Goal: Task Accomplishment & Management: Manage account settings

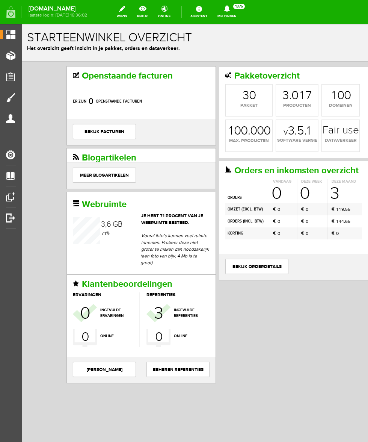
click at [153, 12] on link "bekijk" at bounding box center [143, 12] width 20 height 17
click at [14, 55] on span "Producten" at bounding box center [19, 55] width 32 height 6
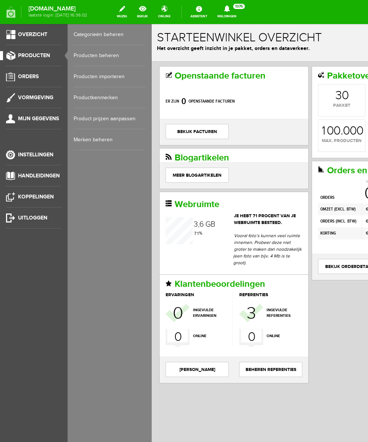
click at [123, 52] on link "Producten beheren" at bounding box center [110, 55] width 72 height 21
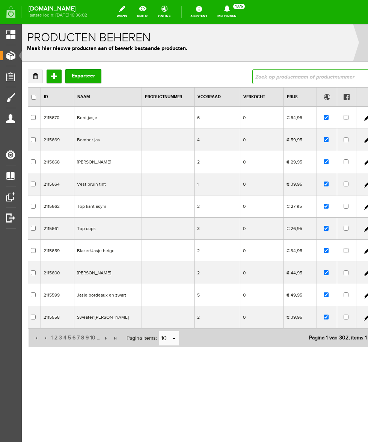
click at [252, 75] on input "text" at bounding box center [310, 76] width 117 height 15
type input "andia"
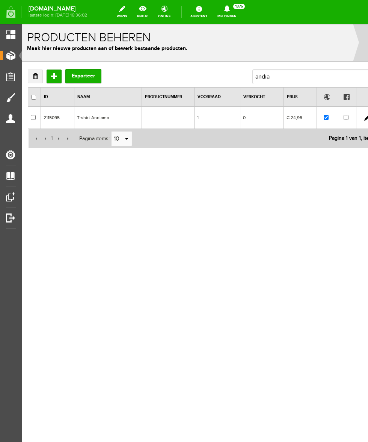
click at [32, 117] on input "checkbox" at bounding box center [33, 117] width 5 height 5
checkbox input "true"
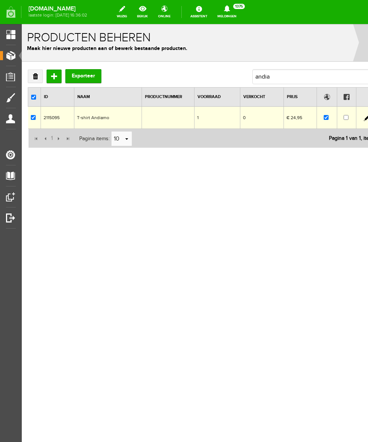
click at [35, 76] on link "Verwijderen" at bounding box center [35, 77] width 15 height 14
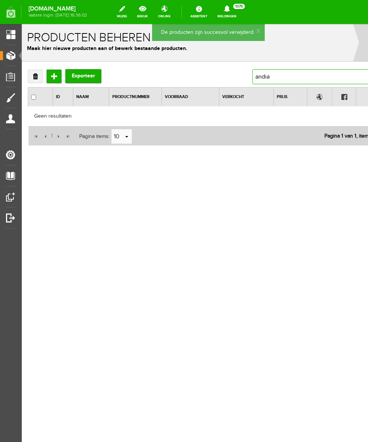
click at [270, 77] on input "andia" at bounding box center [310, 76] width 117 height 15
type input "a"
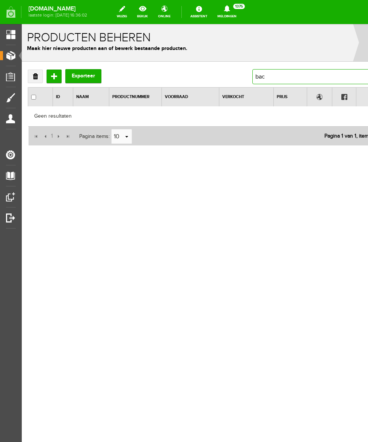
type input "back"
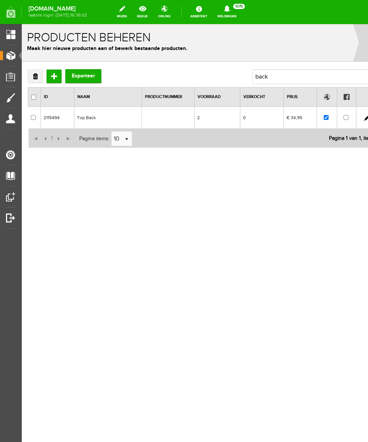
click at [33, 118] on input "checkbox" at bounding box center [33, 117] width 5 height 5
checkbox input "true"
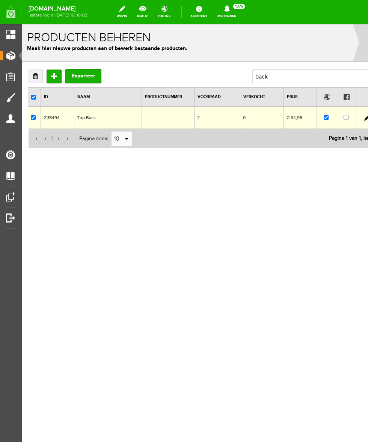
checkbox input "true"
click at [33, 74] on link "Verwijderen" at bounding box center [35, 77] width 15 height 14
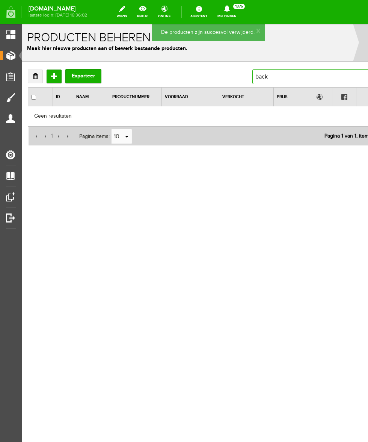
click at [277, 79] on input "back" at bounding box center [310, 76] width 117 height 15
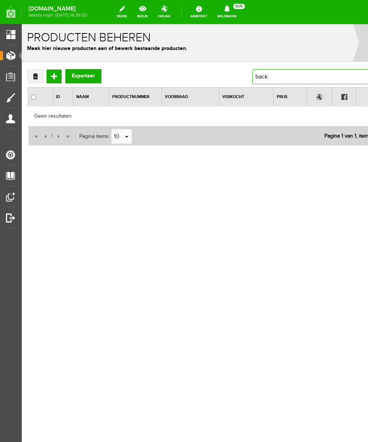
click at [269, 82] on input "back" at bounding box center [310, 76] width 117 height 15
type input "b"
type input "kantje"
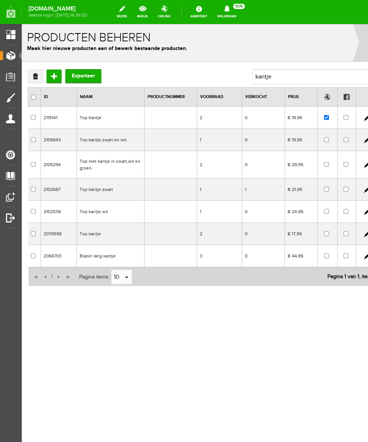
click at [186, 110] on td at bounding box center [170, 118] width 53 height 22
checkbox input "true"
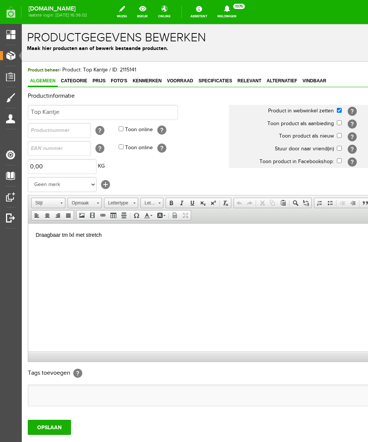
click at [337, 110] on input "checkbox" at bounding box center [339, 110] width 5 height 5
checkbox input "false"
click at [57, 427] on input "OPSLAAN" at bounding box center [49, 427] width 43 height 15
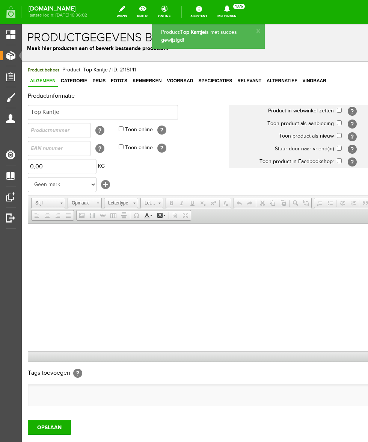
click at [16, 57] on span "Producten" at bounding box center [19, 55] width 32 height 6
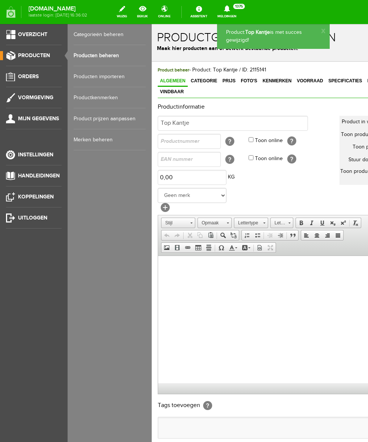
click at [9, 52] on link "Producten" at bounding box center [31, 55] width 62 height 9
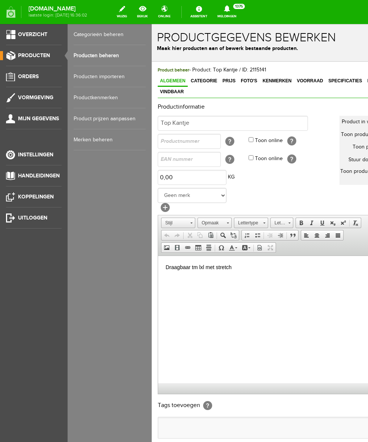
click at [118, 53] on link "Producten beheren" at bounding box center [110, 55] width 72 height 21
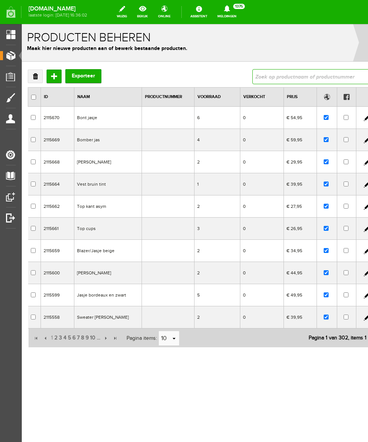
click at [283, 76] on input "text" at bounding box center [310, 76] width 117 height 15
type input "plis"
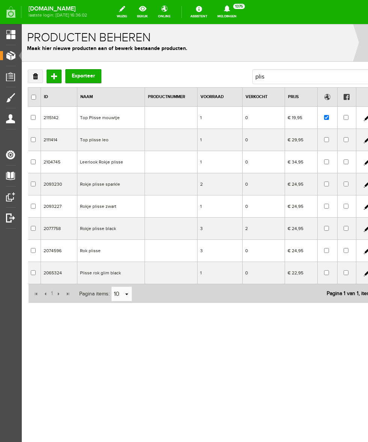
click at [324, 116] on input "checkbox" at bounding box center [326, 117] width 5 height 5
checkbox input "false"
click at [285, 120] on td "€ 19,95" at bounding box center [301, 118] width 32 height 22
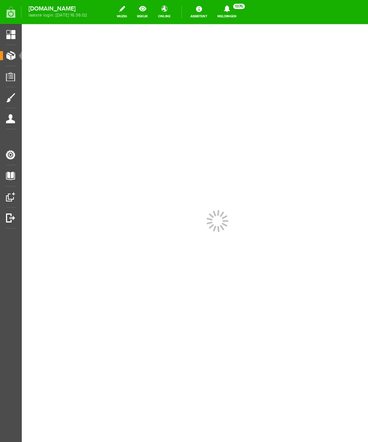
checkbox input "true"
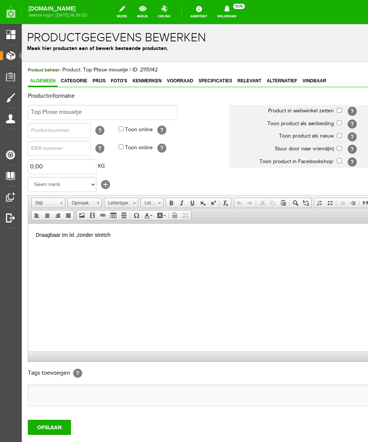
click at [52, 428] on input "OPSLAAN" at bounding box center [49, 427] width 43 height 15
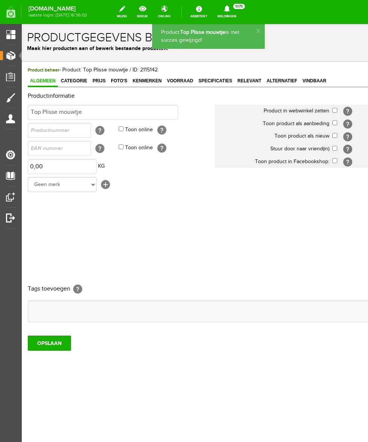
click at [8, 57] on span "Producten" at bounding box center [19, 55] width 32 height 6
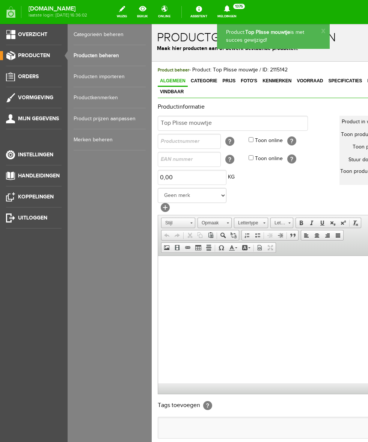
click at [10, 54] on link "Producten" at bounding box center [31, 55] width 62 height 9
